Goal: Task Accomplishment & Management: Use online tool/utility

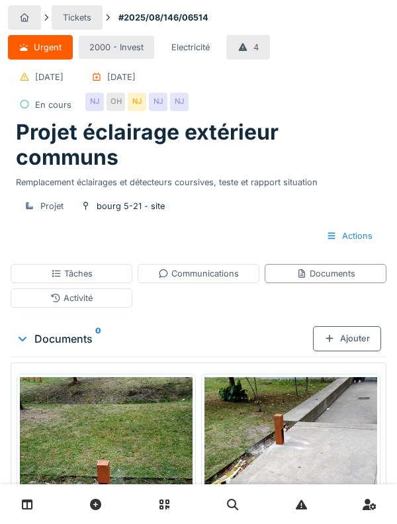
click at [37, 289] on div "Activité" at bounding box center [72, 298] width 122 height 19
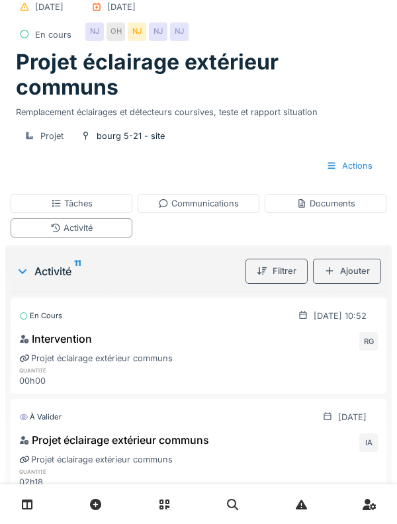
click at [18, 220] on div "Activité" at bounding box center [72, 228] width 122 height 19
click at [42, 205] on div "Tâches" at bounding box center [72, 203] width 122 height 19
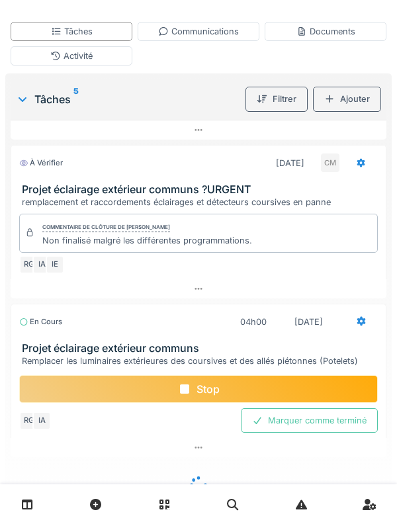
scroll to position [411, 0]
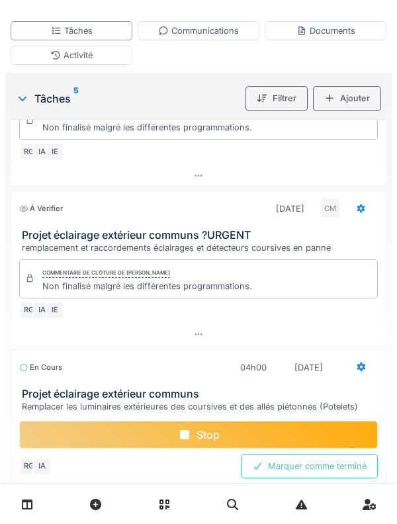
click at [252, 442] on div "Stop" at bounding box center [198, 435] width 359 height 28
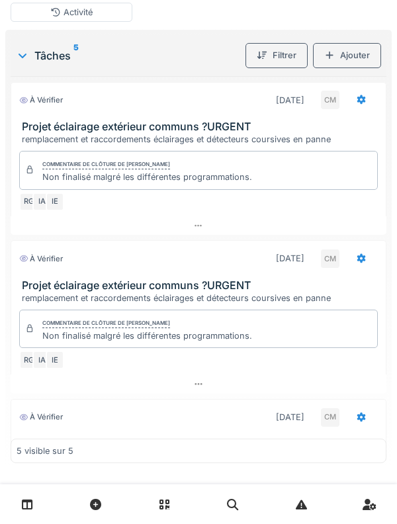
scroll to position [293, 0]
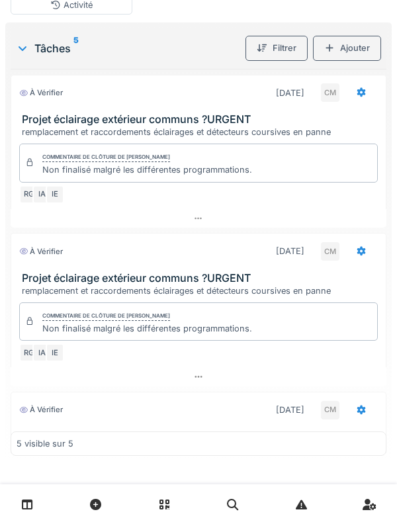
click at [60, 123] on h3 "Projet éclairage extérieur communs ?URGENT" at bounding box center [201, 119] width 359 height 13
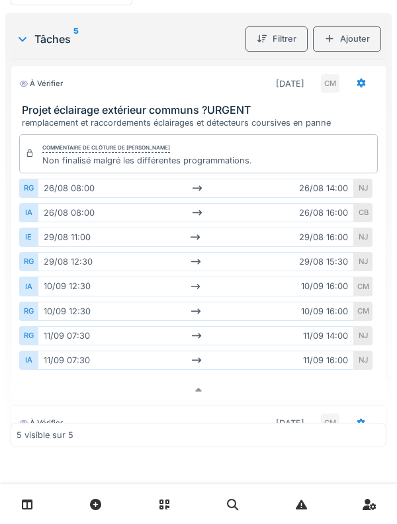
scroll to position [5, 0]
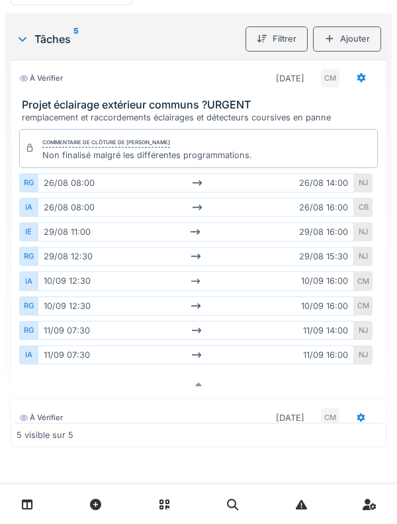
click at [61, 99] on h3 "Projet éclairage extérieur communs ?URGENT" at bounding box center [201, 105] width 359 height 13
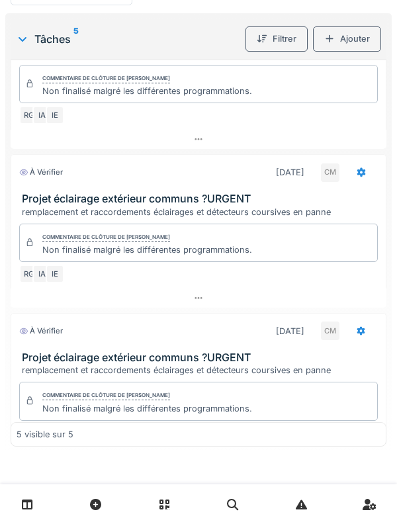
scroll to position [437, 0]
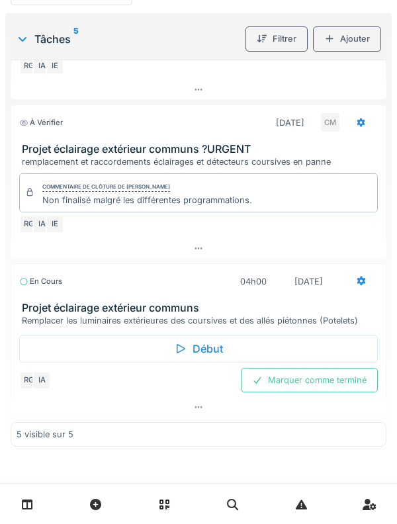
click at [32, 287] on div "En cours" at bounding box center [40, 281] width 43 height 11
click at [52, 302] on h3 "Projet éclairage extérieur communs" at bounding box center [201, 308] width 359 height 13
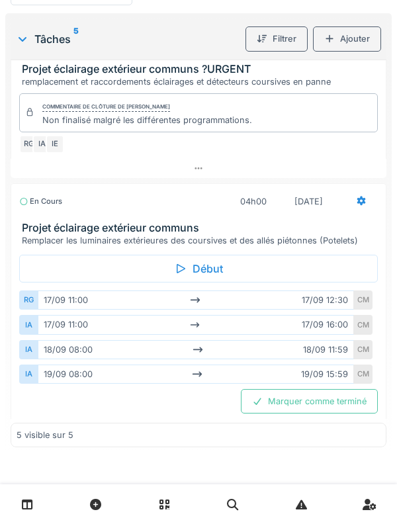
scroll to position [527, 0]
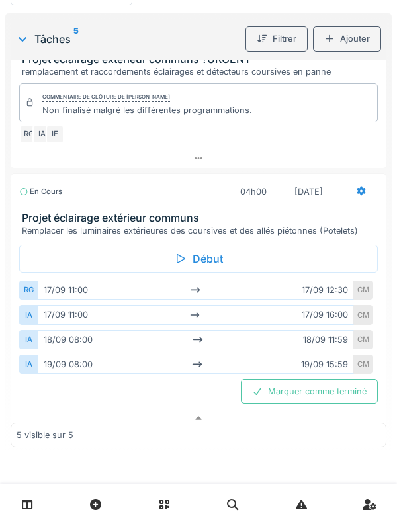
click at [49, 212] on h3 "Projet éclairage extérieur communs" at bounding box center [201, 218] width 359 height 13
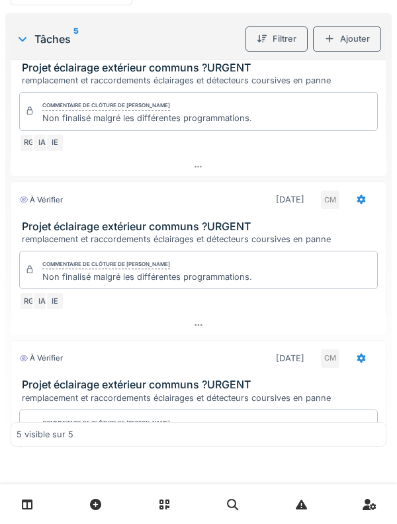
scroll to position [0, 0]
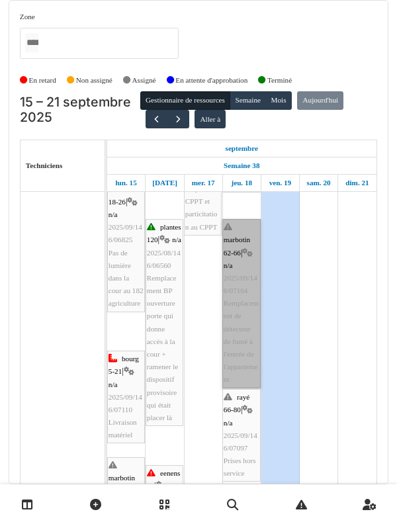
click at [229, 299] on link "marbotin 62-66 | n/a 2025/09/146/07164 Remplacement de détecteur de fumé à l'en…" at bounding box center [241, 303] width 38 height 169
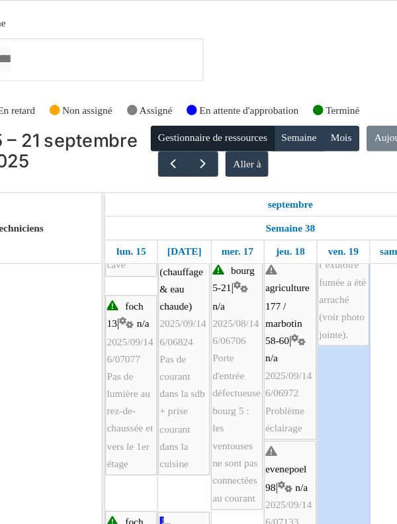
scroll to position [159, 0]
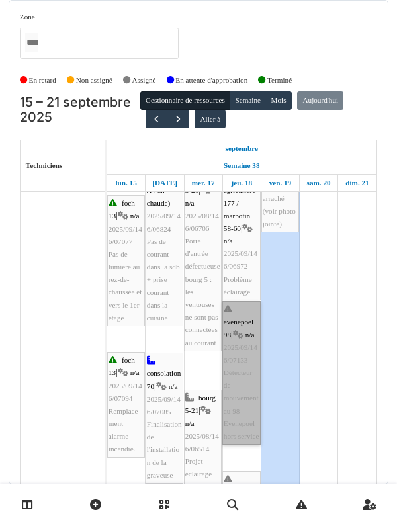
click at [240, 313] on link "evenepoel 98 | n/a 2025/09/146/07133 Détecteur de mouvement au 98 Evenepoel hor…" at bounding box center [241, 373] width 38 height 144
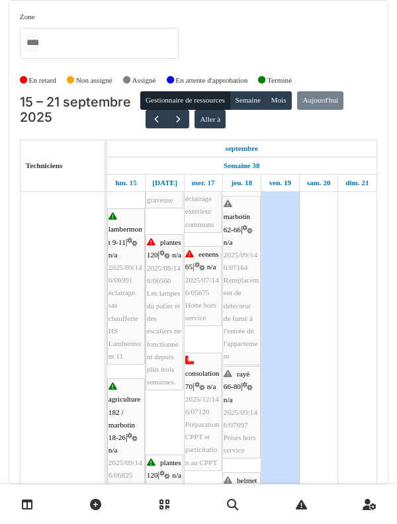
scroll to position [455, 0]
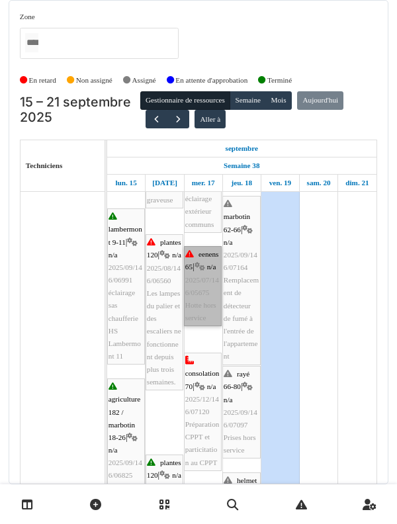
click at [190, 252] on link "eenens 65 | n/a 2025/07/146/05675 Hotte hors service" at bounding box center [203, 286] width 38 height 80
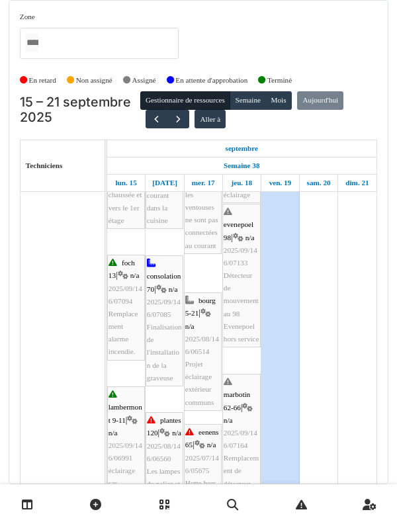
scroll to position [283, 0]
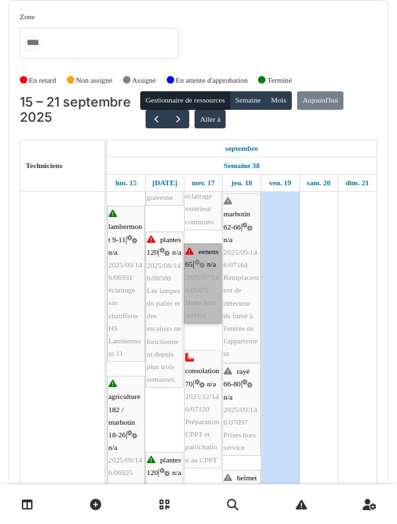
click at [210, 271] on link "eenens 65 | n/a 2025/07/146/05675 Hotte hors service" at bounding box center [203, 284] width 38 height 80
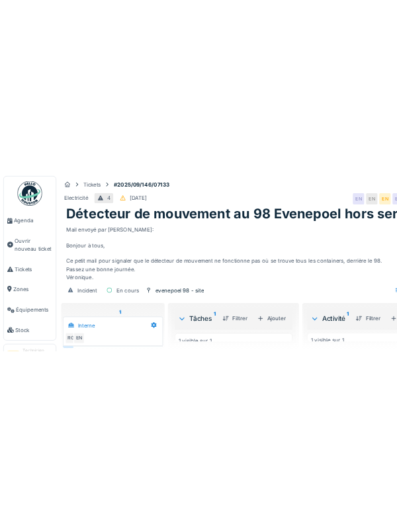
scroll to position [51, 0]
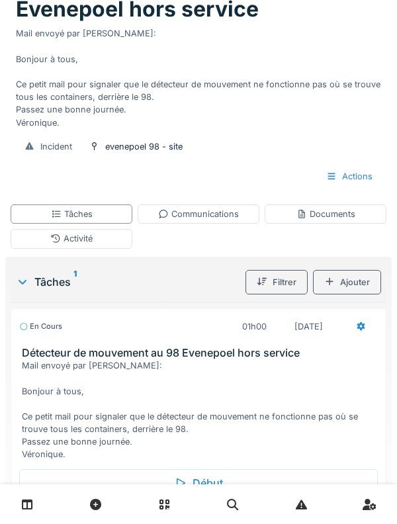
click at [53, 245] on div "Activité" at bounding box center [71, 238] width 42 height 13
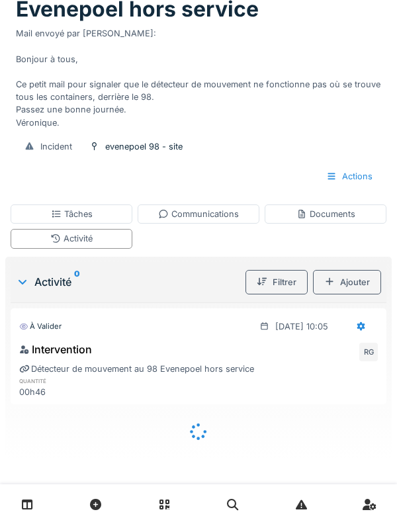
scroll to position [118, 0]
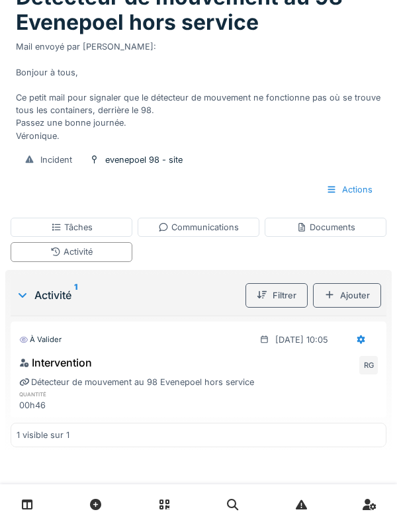
click at [350, 285] on div "Ajouter" at bounding box center [347, 295] width 68 height 24
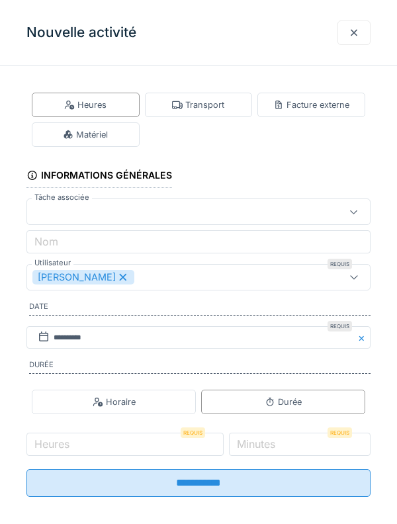
click at [99, 136] on div "Matériel" at bounding box center [85, 134] width 45 height 13
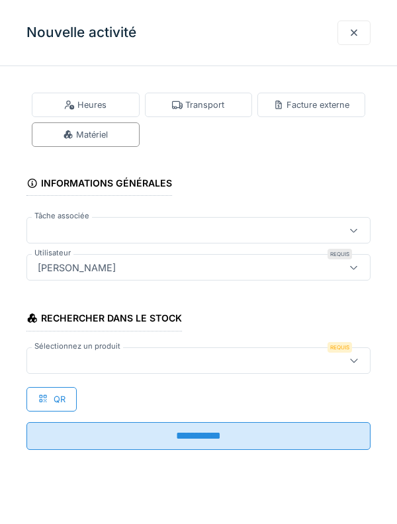
click at [87, 285] on div at bounding box center [176, 361] width 289 height 15
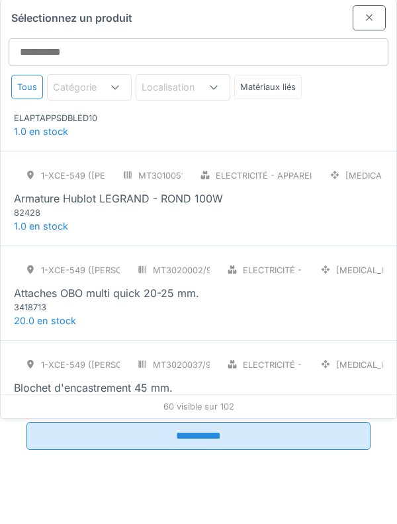
scroll to position [0, 0]
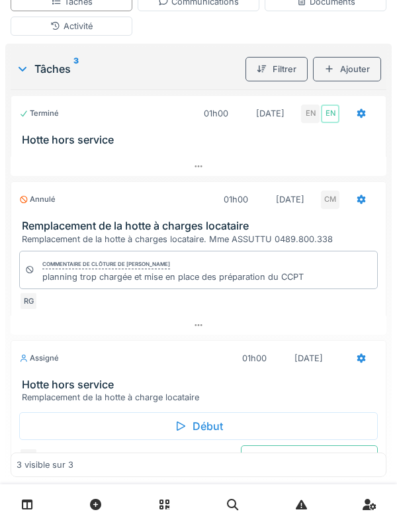
click at [48, 391] on h3 "Hotte hors service" at bounding box center [201, 385] width 359 height 13
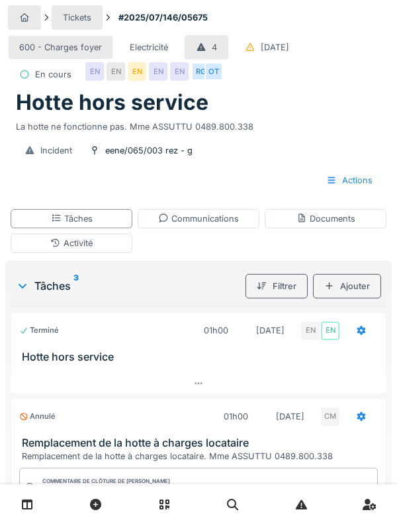
click at [53, 248] on icon at bounding box center [55, 243] width 11 height 9
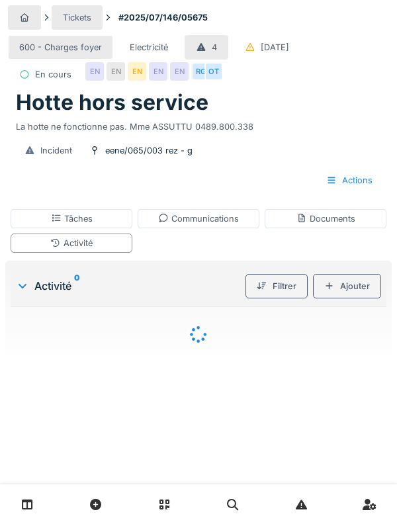
click at [343, 299] on div "Ajouter" at bounding box center [347, 286] width 68 height 24
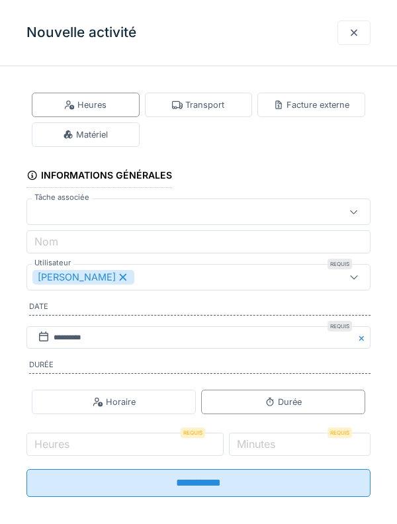
click at [354, 37] on div at bounding box center [354, 32] width 11 height 13
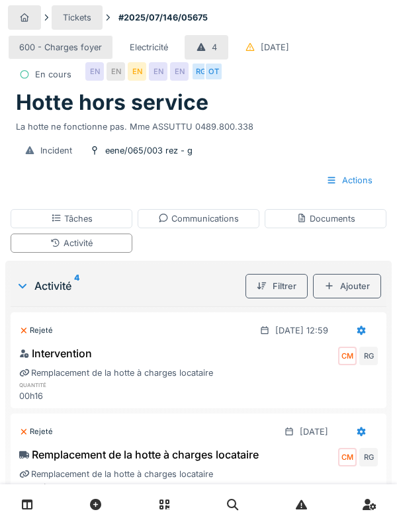
click at [336, 299] on div "Ajouter" at bounding box center [347, 286] width 68 height 24
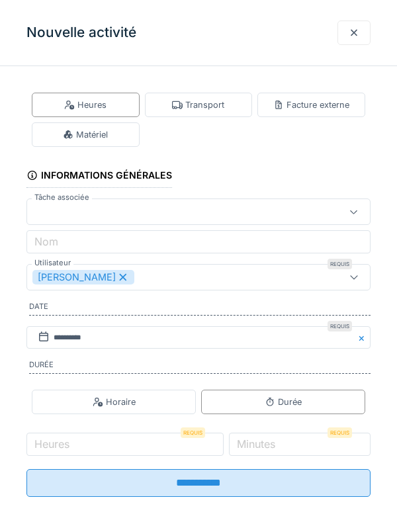
click at [104, 154] on fieldset "**********" at bounding box center [198, 292] width 344 height 431
click at [73, 145] on div "Matériel" at bounding box center [86, 134] width 108 height 24
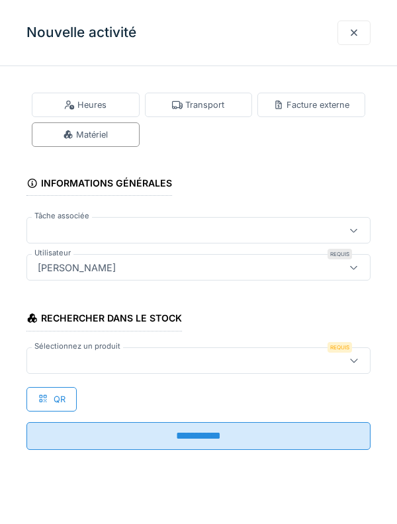
click at [75, 367] on div at bounding box center [176, 361] width 289 height 15
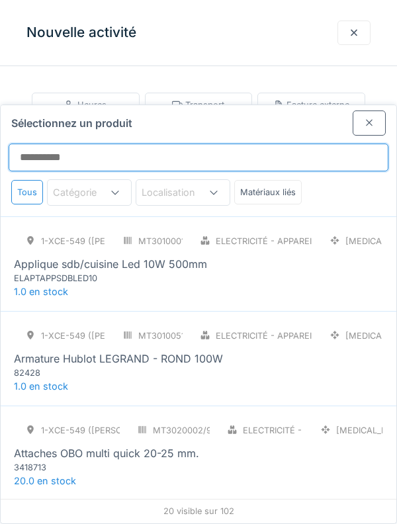
click at [77, 144] on input "Sélectionnez un produit" at bounding box center [199, 158] width 380 height 28
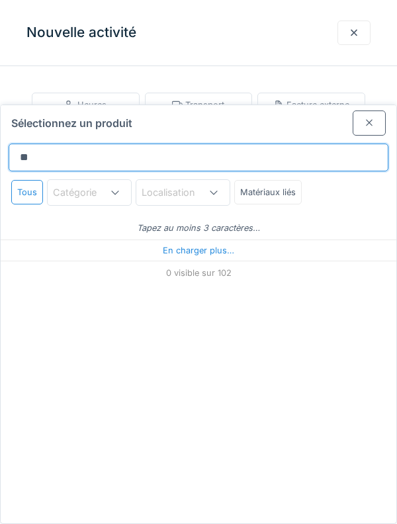
type input "***"
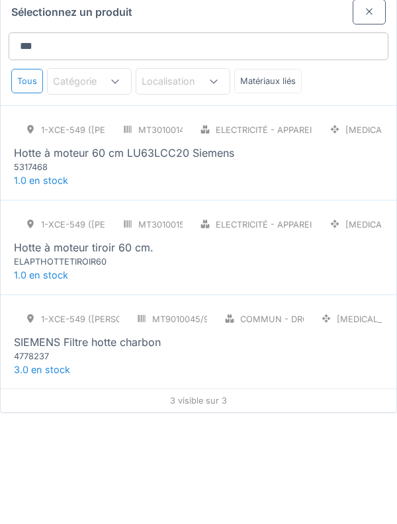
click at [45, 367] on div "ELAPTHOTTETIROIR60" at bounding box center [93, 373] width 159 height 13
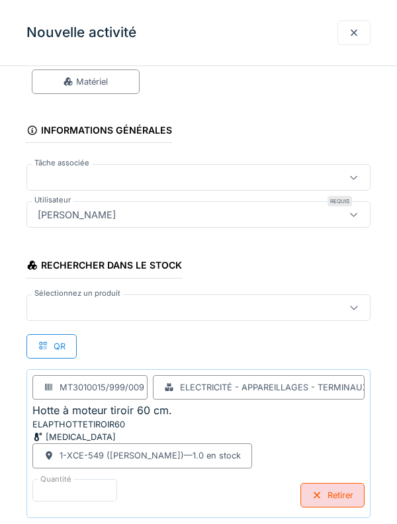
scroll to position [122, 0]
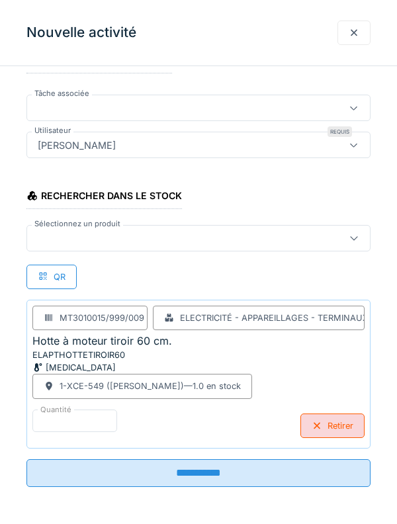
click at [107, 475] on input "**********" at bounding box center [198, 474] width 344 height 28
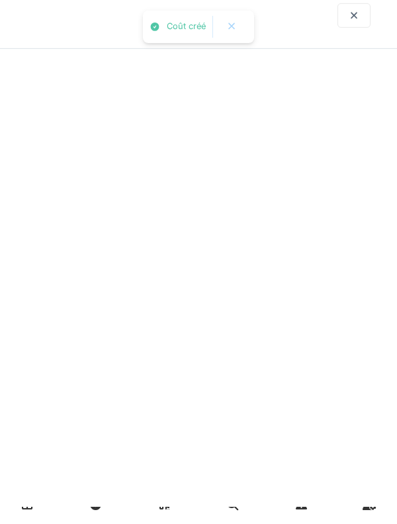
scroll to position [0, 0]
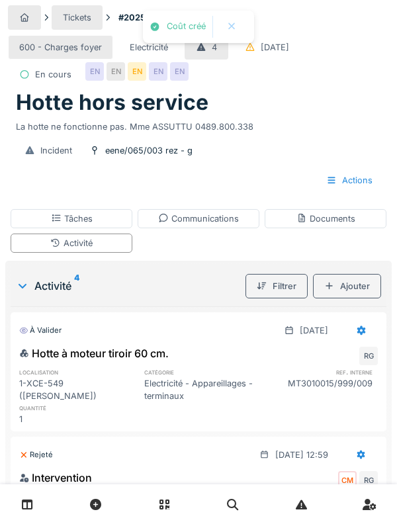
click at [64, 225] on div "Tâches" at bounding box center [72, 219] width 42 height 13
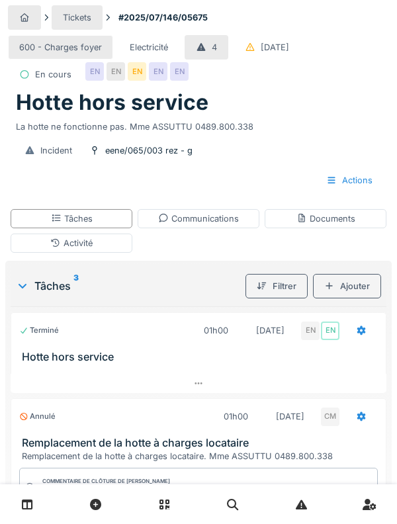
scroll to position [1, 0]
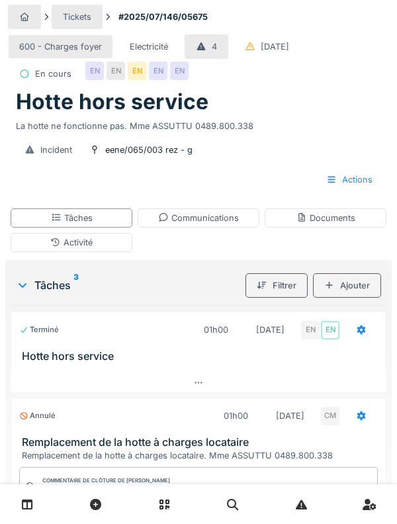
click at [330, 292] on div at bounding box center [329, 285] width 11 height 13
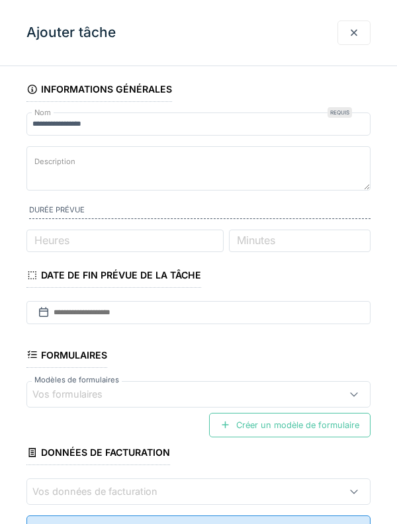
scroll to position [0, 0]
click at [361, 40] on div at bounding box center [354, 33] width 33 height 24
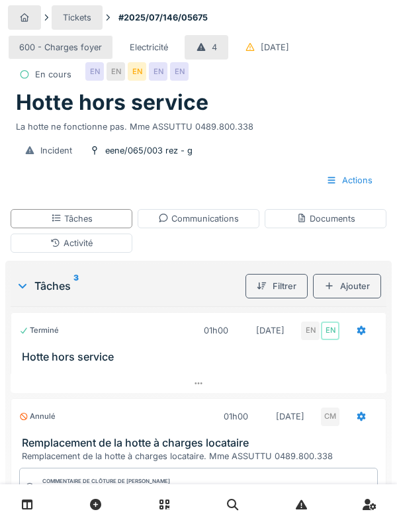
click at [46, 253] on div "Activité" at bounding box center [72, 243] width 122 height 19
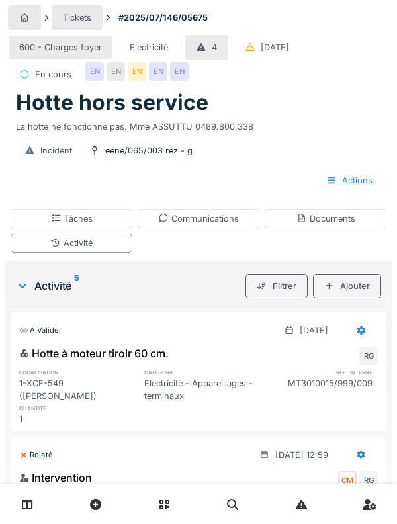
click at [370, 299] on div "Ajouter" at bounding box center [347, 286] width 68 height 24
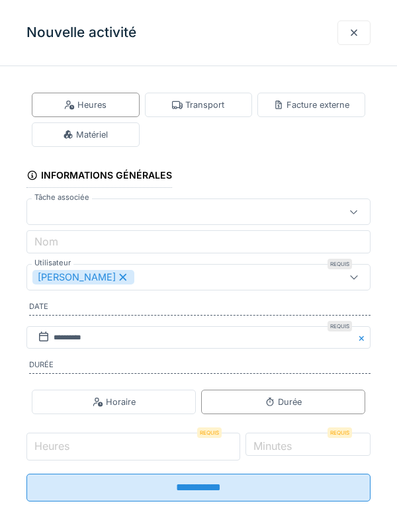
click at [146, 449] on input "Heures" at bounding box center [133, 447] width 214 height 28
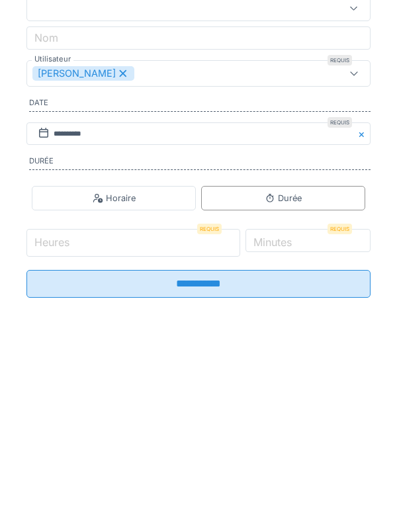
scroll to position [83, 0]
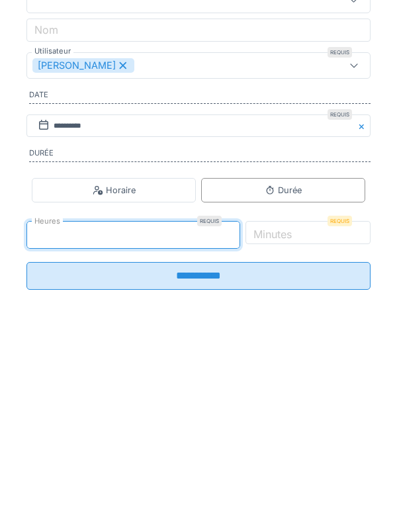
type input "*"
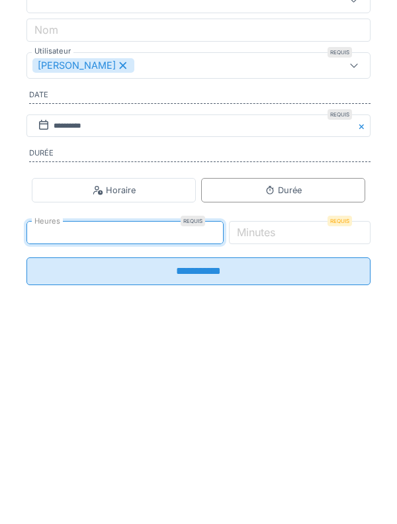
click at [278, 452] on label "Minutes" at bounding box center [256, 444] width 44 height 16
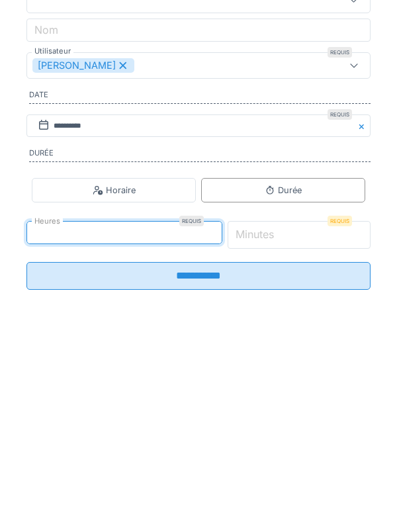
click at [316, 456] on input "*" at bounding box center [300, 447] width 144 height 28
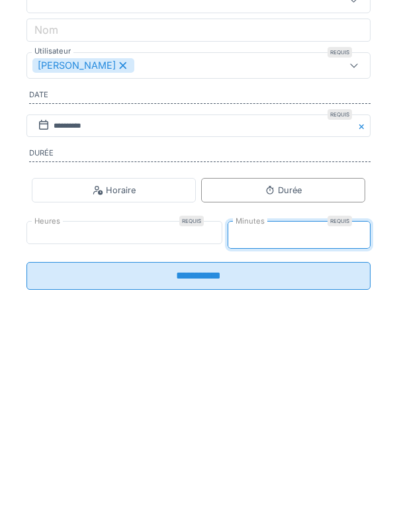
type input "**"
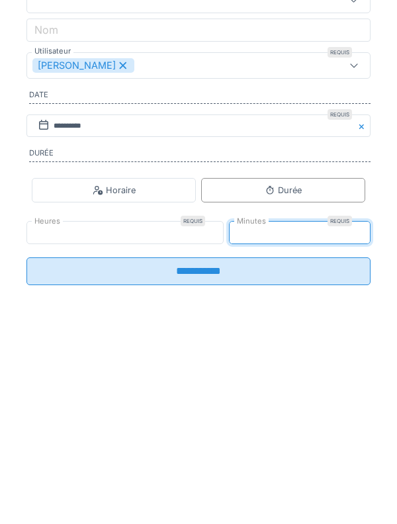
click at [293, 483] on input "**********" at bounding box center [198, 483] width 344 height 28
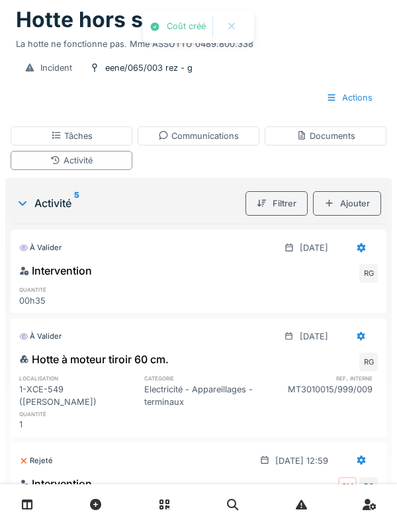
click at [34, 146] on div "Tâches" at bounding box center [72, 135] width 122 height 19
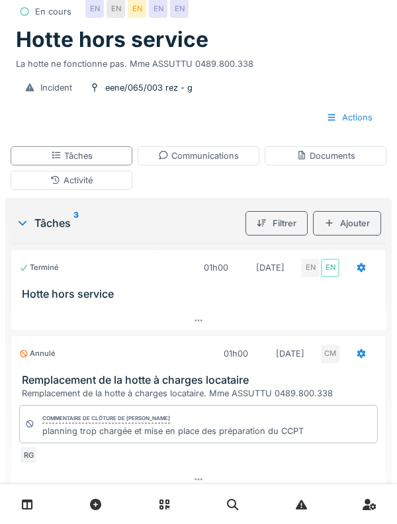
scroll to position [0, 0]
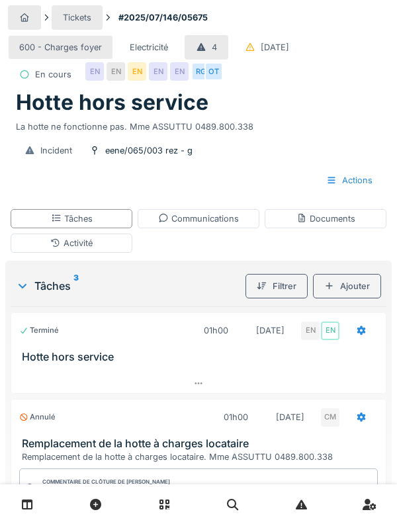
click at [245, 228] on div "Communications" at bounding box center [199, 218] width 122 height 19
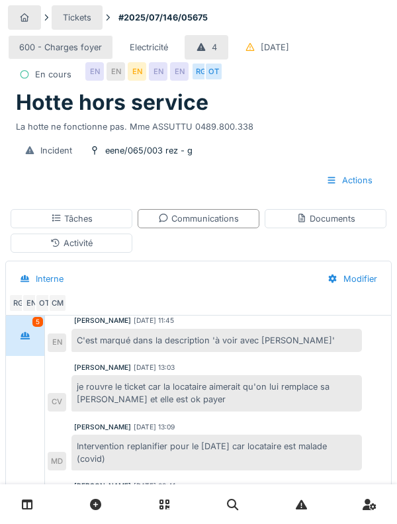
scroll to position [174, 0]
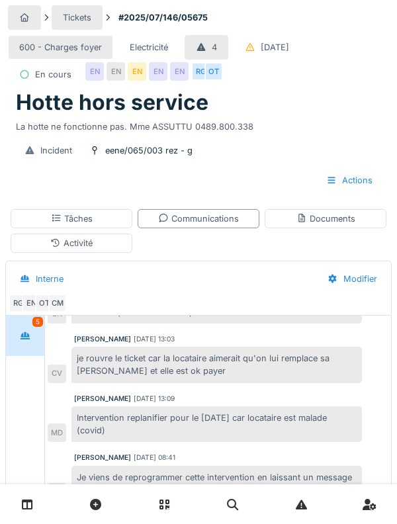
click at [13, 348] on div at bounding box center [25, 336] width 33 height 24
click at [21, 342] on div at bounding box center [25, 336] width 11 height 13
click at [34, 253] on div "Activité" at bounding box center [72, 243] width 122 height 19
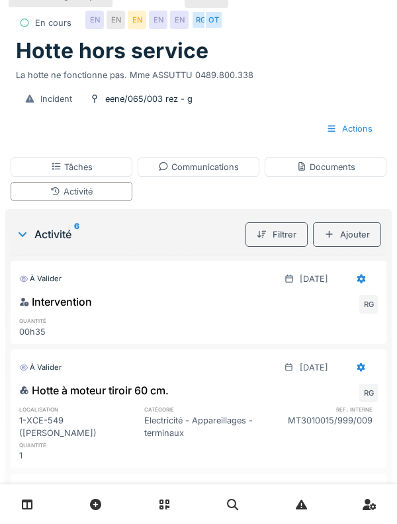
scroll to position [53, 0]
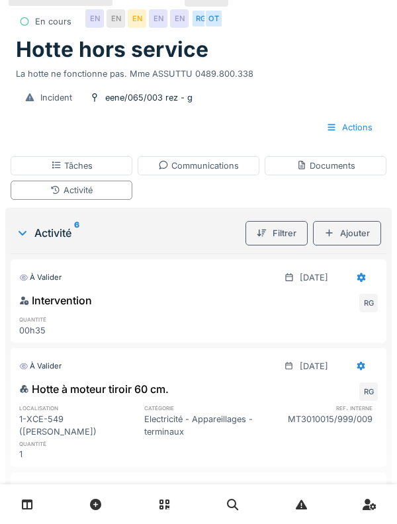
click at [363, 246] on div "Ajouter" at bounding box center [347, 233] width 68 height 24
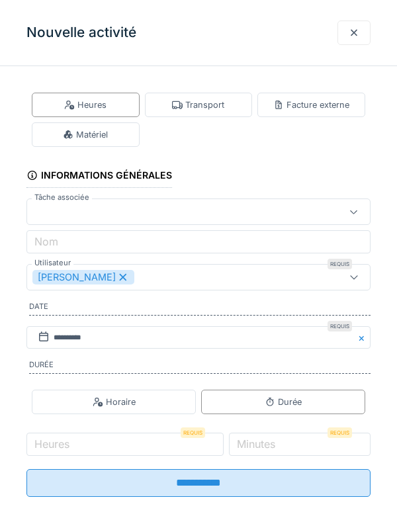
click at [222, 108] on div "Transport" at bounding box center [198, 105] width 52 height 13
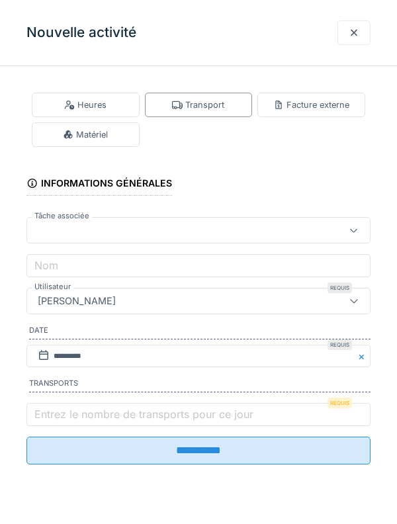
click at [191, 418] on label "Entrez le nombre de transports pour ce jour" at bounding box center [144, 415] width 224 height 16
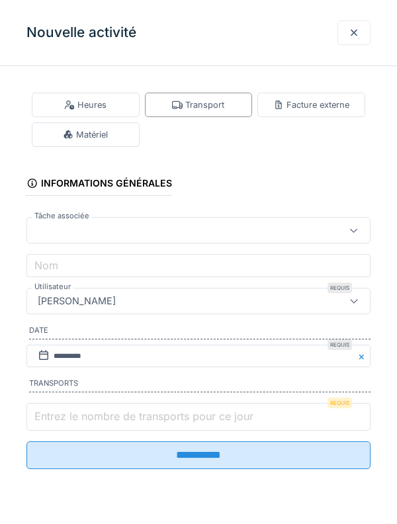
click at [191, 418] on input "Entrez le nombre de transports pour ce jour" at bounding box center [198, 417] width 344 height 28
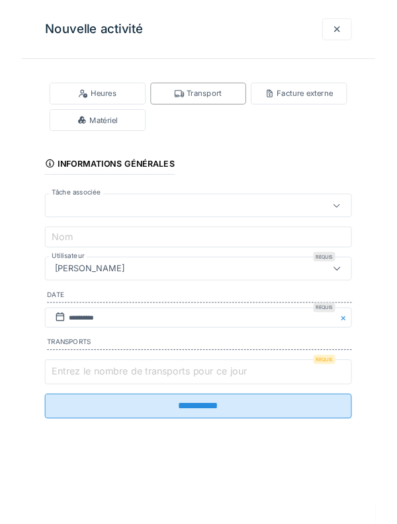
scroll to position [122, 0]
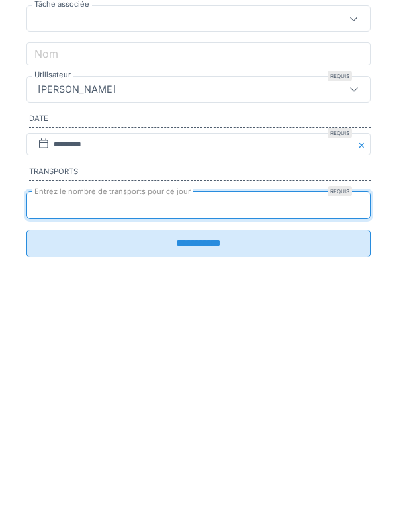
type input "*"
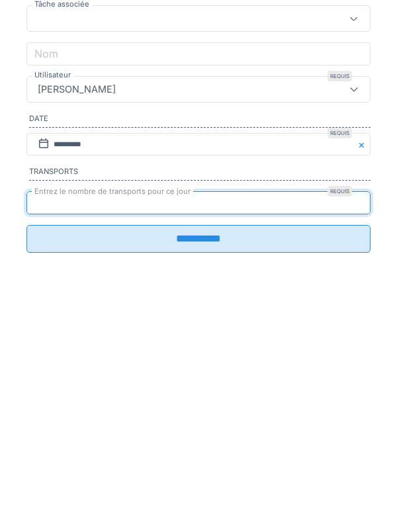
click at [222, 459] on input "**********" at bounding box center [198, 451] width 344 height 28
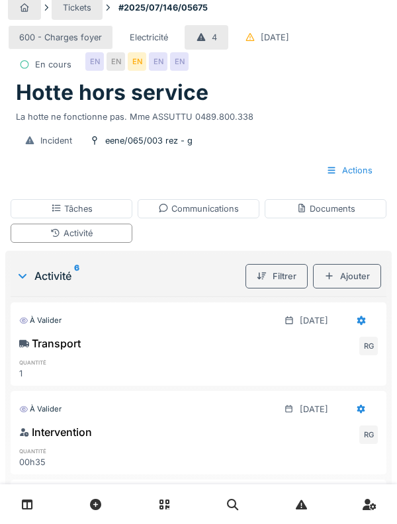
scroll to position [0, 0]
